Goal: Transaction & Acquisition: Purchase product/service

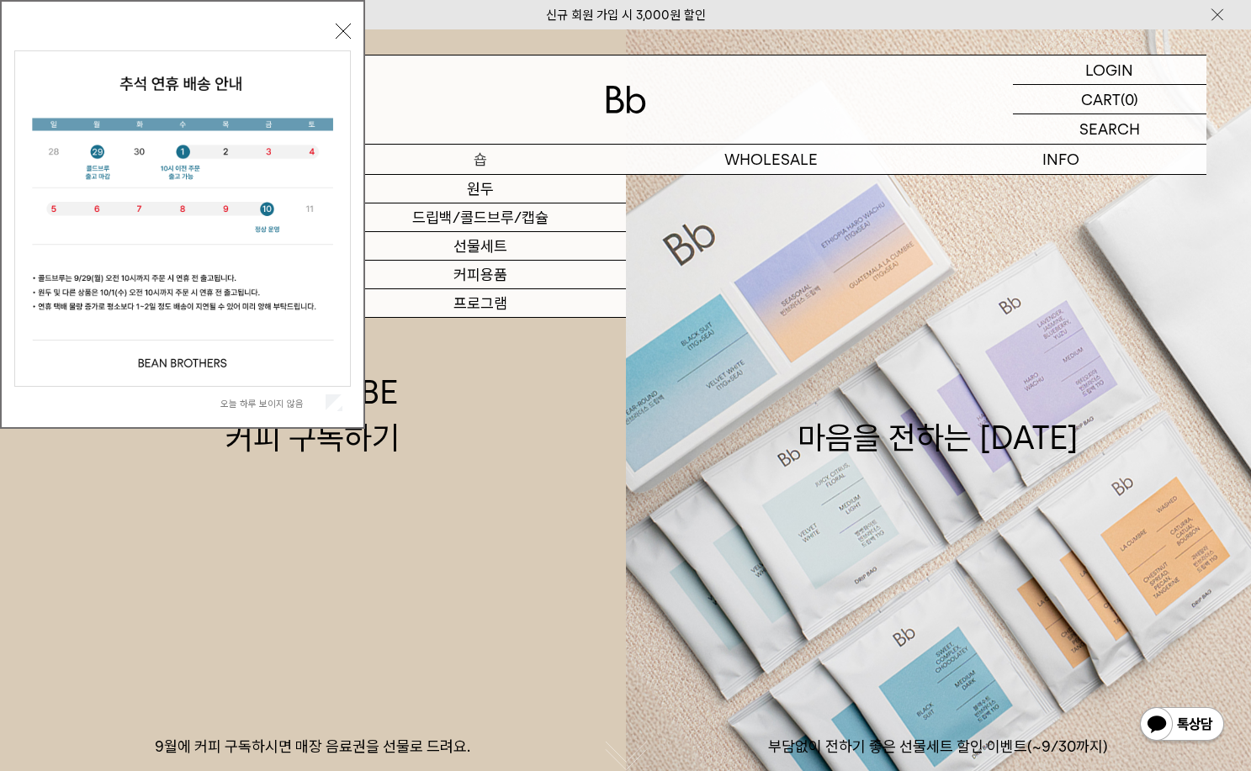
click at [484, 215] on link "드립백/콜드브루/캡슐" at bounding box center [481, 218] width 290 height 29
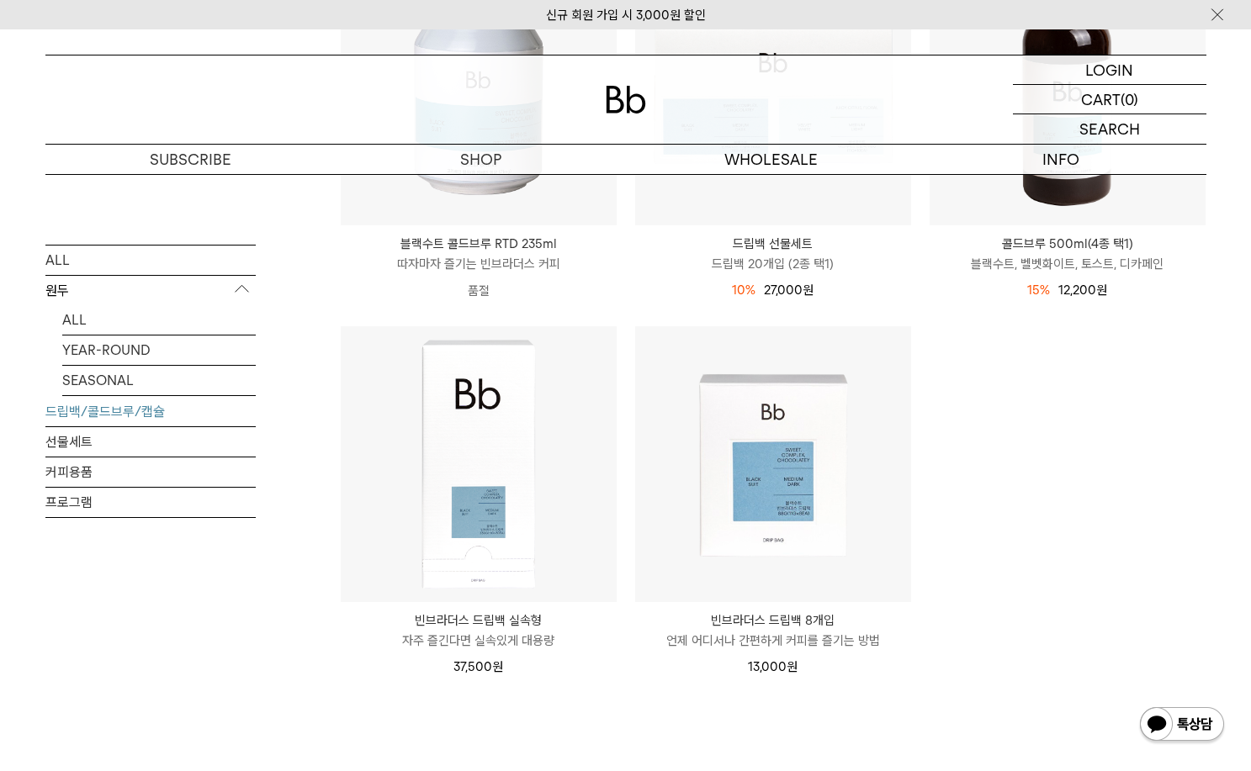
scroll to position [673, 0]
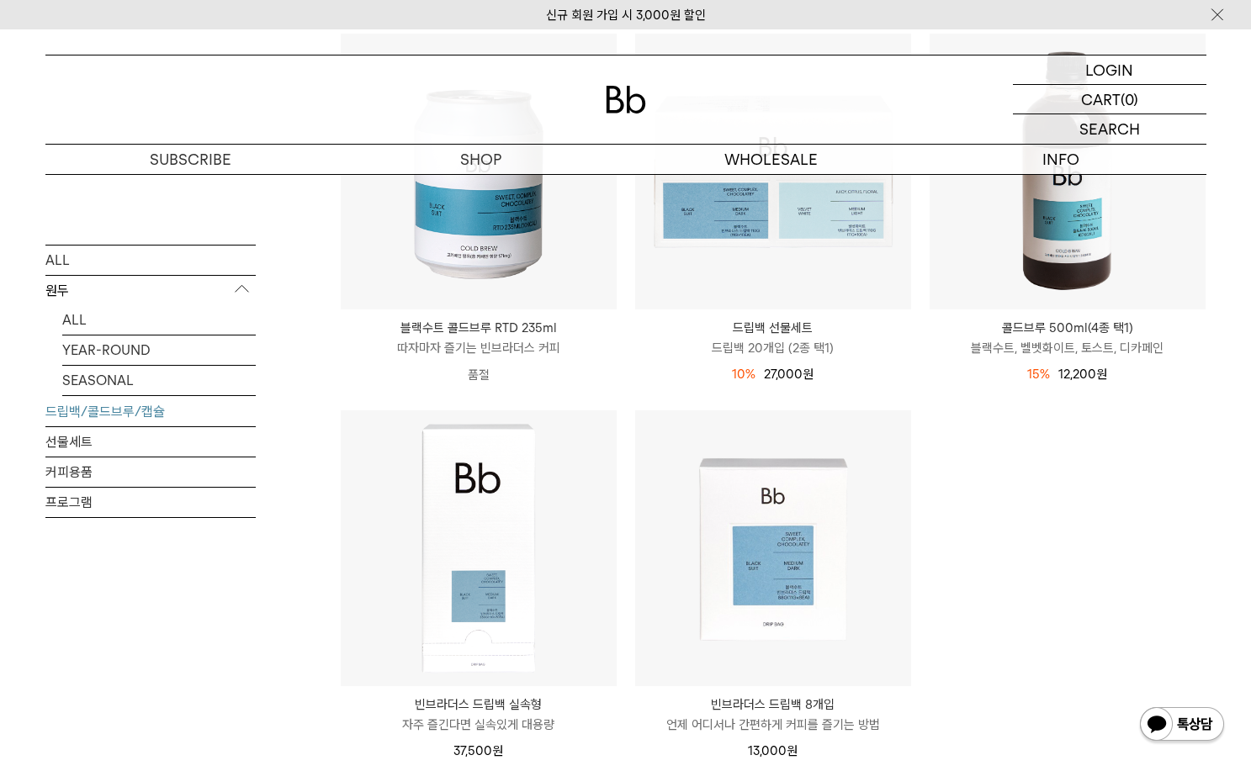
click at [1045, 527] on ul "드립백 디스커버리 세트 DISCOVERY SET 서로 다른 매력의 네 가지 싱글 오리진 드립백 10% 27,000원 24,300 원 원" at bounding box center [772, 221] width 883 height 1115
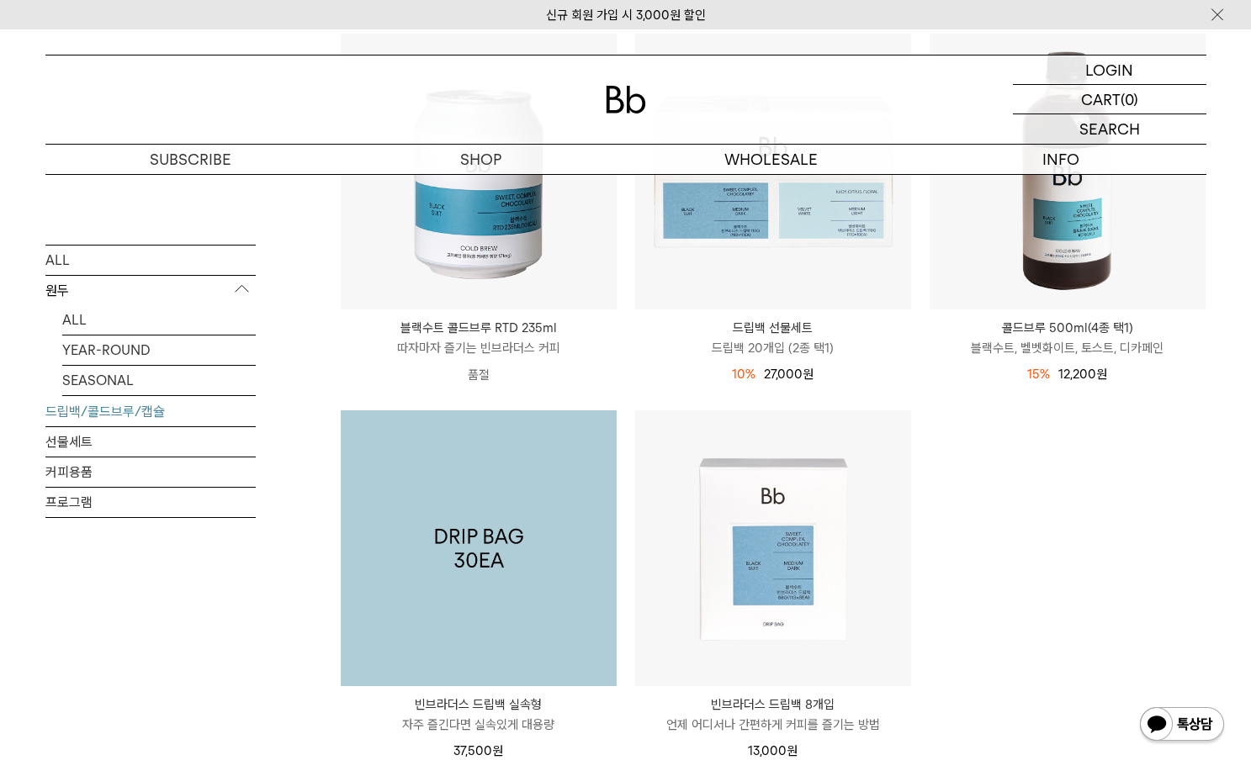
click at [490, 542] on img at bounding box center [479, 548] width 276 height 276
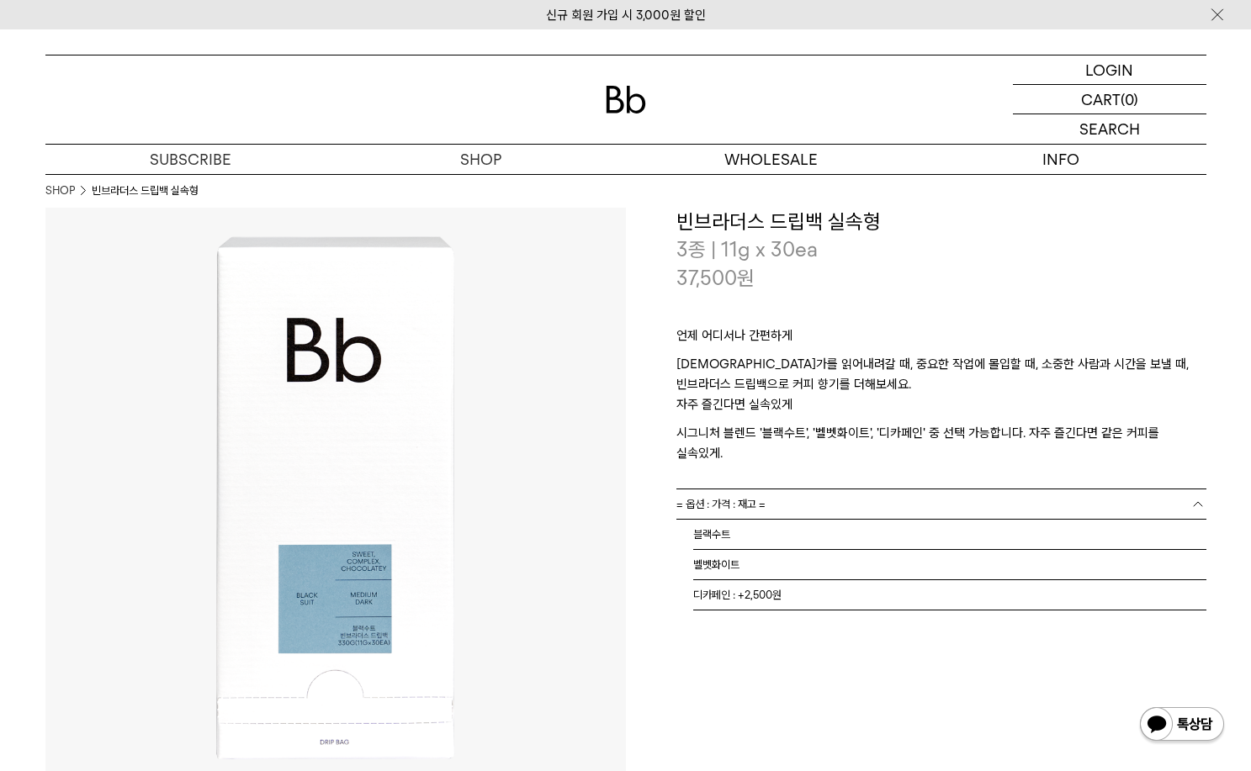
click at [869, 490] on link "= 옵션 : 가격 : 재고 =" at bounding box center [941, 504] width 530 height 29
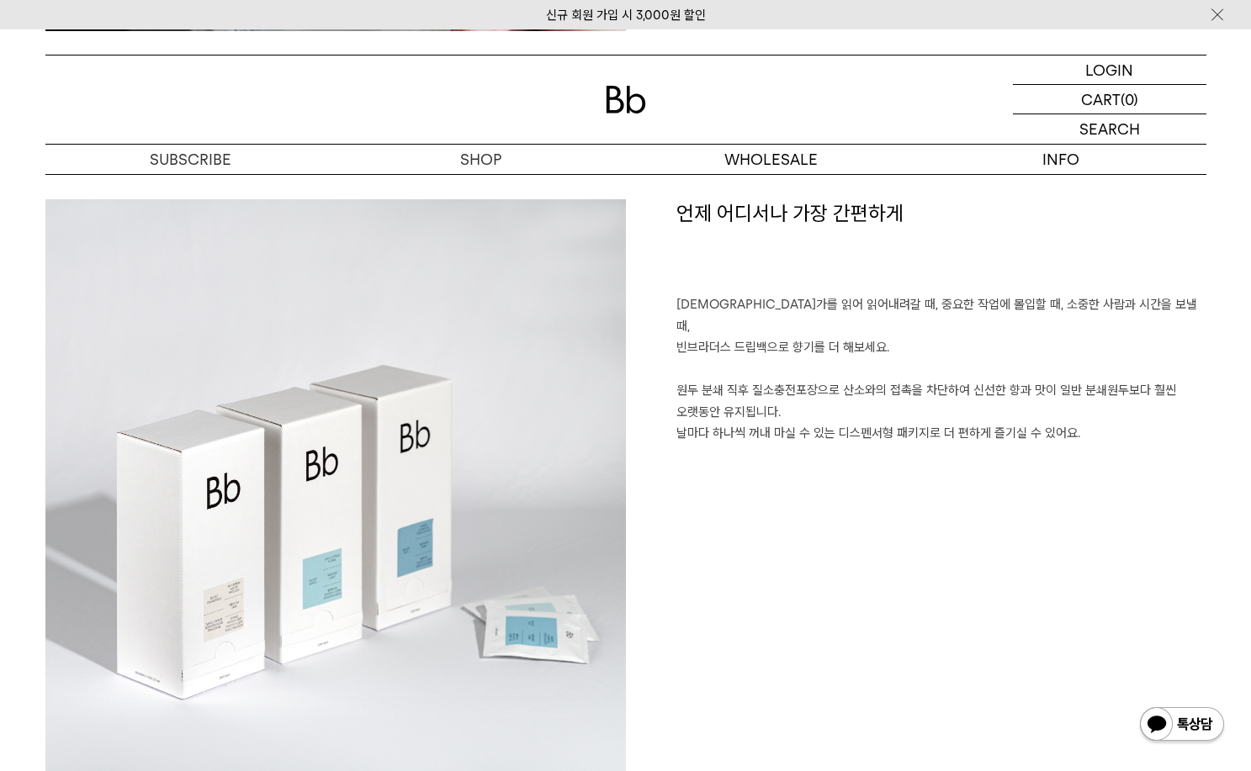
scroll to position [841, 0]
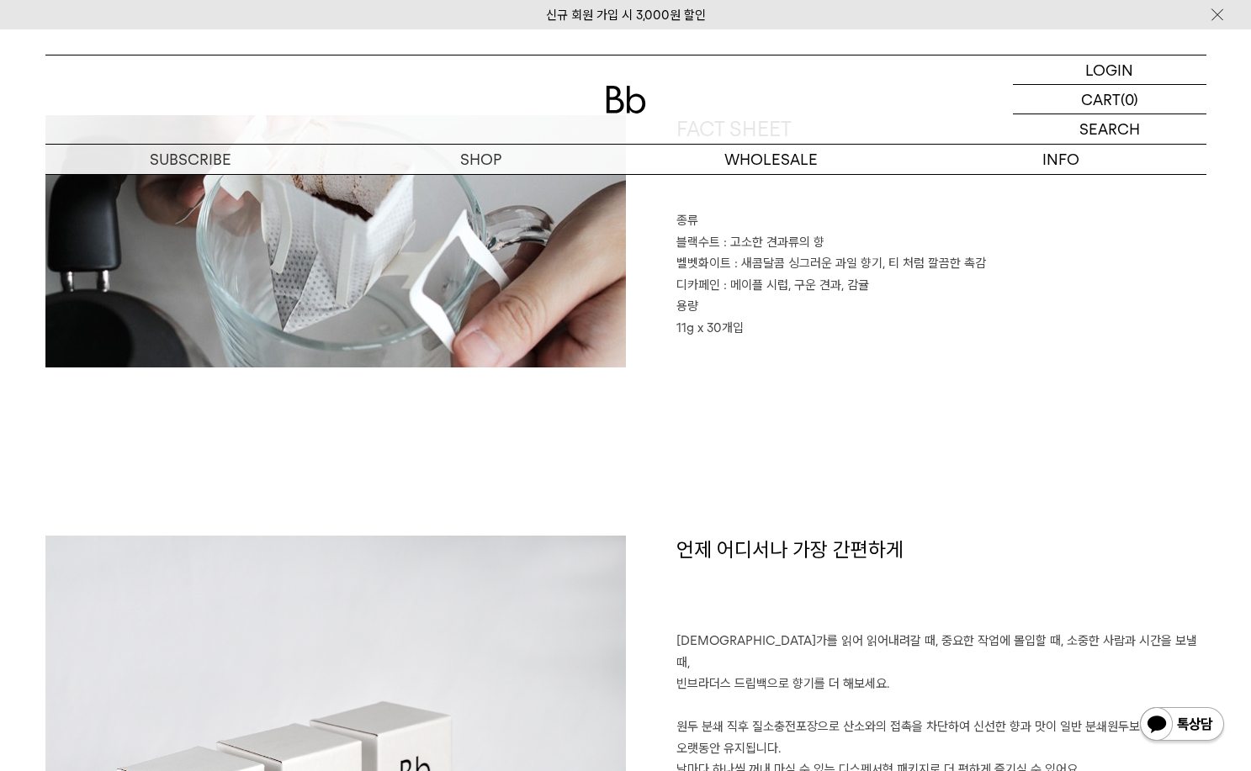
click at [657, 421] on div "FACT SHEET 종류 블랙수트 : 고소한 견과류의 향 벨벳화이트 : 새콤달콤 싱그러운 과일 향기, 티 처럼 깔끔한 촉감 디카페인 : 메이플…" at bounding box center [625, 325] width 1161 height 421
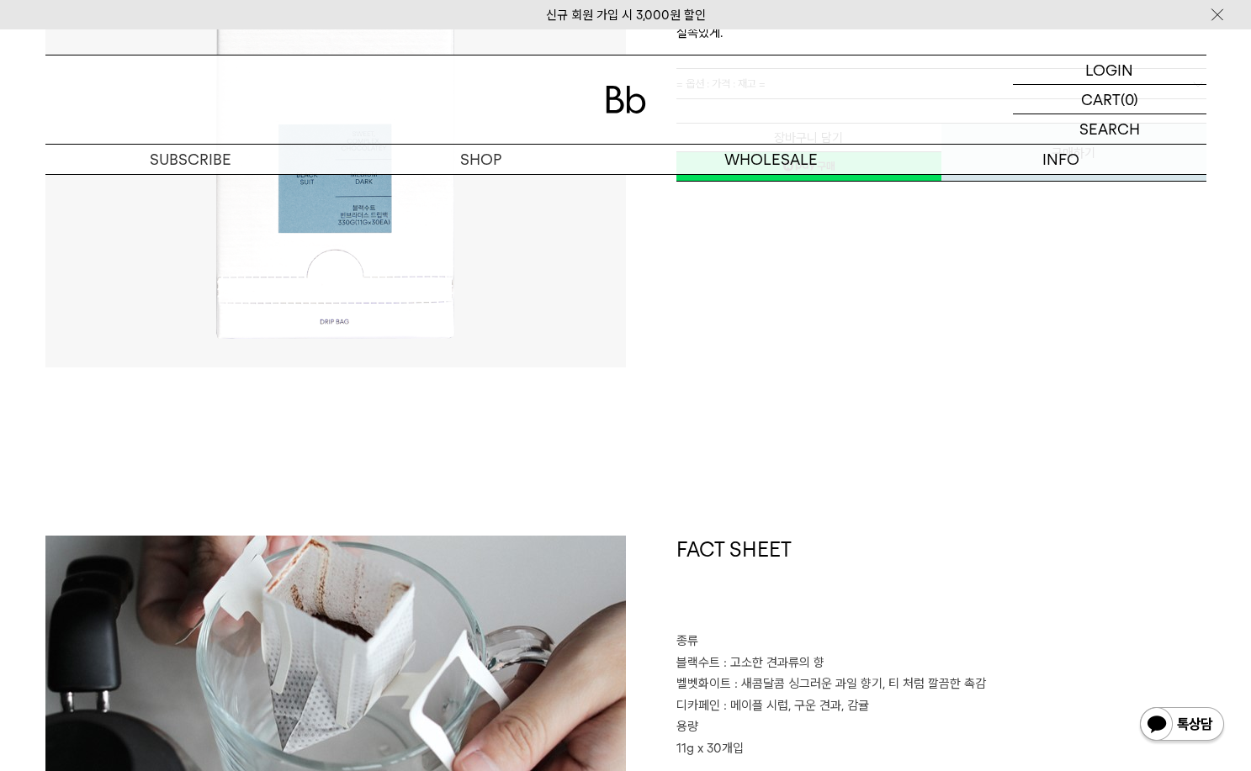
scroll to position [84, 0]
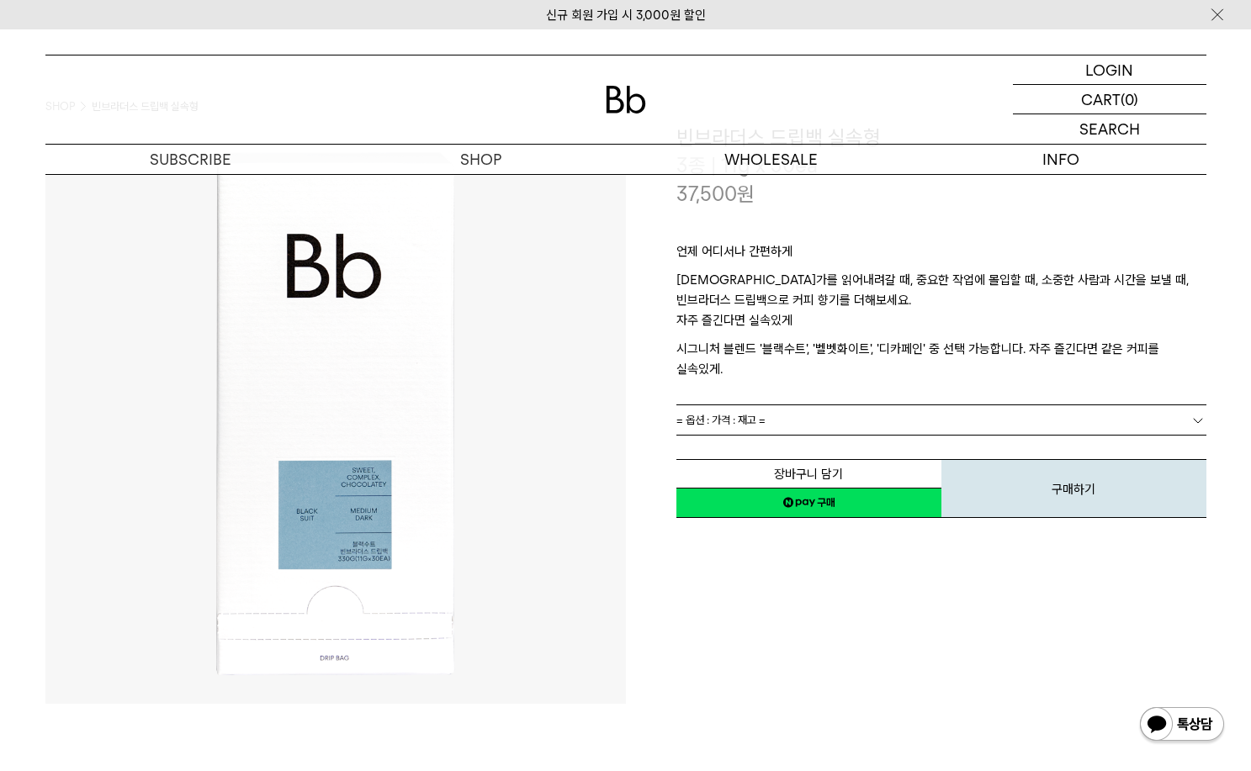
click at [797, 405] on link "= 옵션 : 가격 : 재고 =" at bounding box center [941, 419] width 530 height 29
